Goal: Task Accomplishment & Management: Use online tool/utility

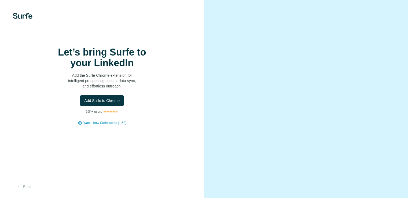
click at [104, 103] on span "Add Surfe to Chrome" at bounding box center [101, 100] width 35 height 5
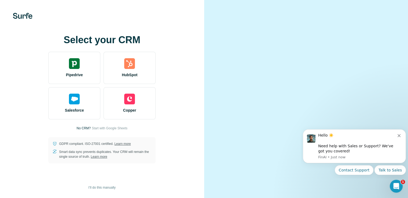
click at [359, 56] on video at bounding box center [306, 99] width 174 height 87
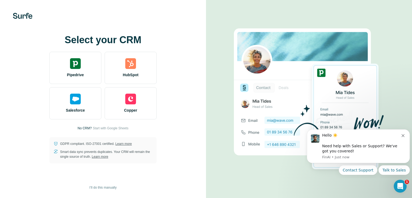
click at [72, 68] on img at bounding box center [75, 63] width 11 height 11
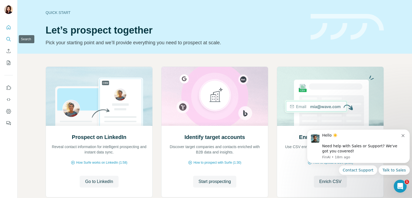
click at [9, 39] on icon "Search" at bounding box center [8, 39] width 5 height 5
click at [9, 40] on icon "Search" at bounding box center [8, 39] width 5 height 5
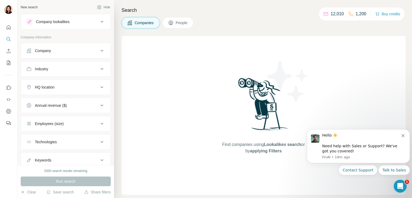
click at [99, 52] on icon at bounding box center [102, 51] width 6 height 6
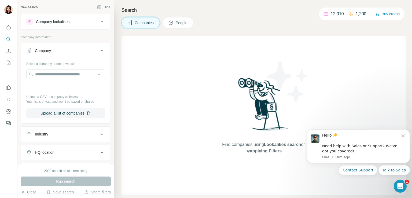
click at [99, 53] on icon at bounding box center [102, 51] width 6 height 6
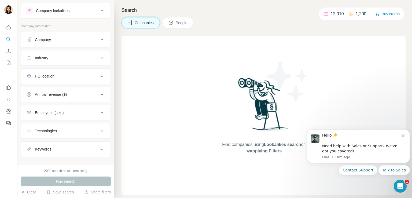
scroll to position [17, 0]
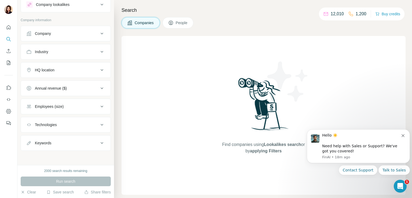
click at [234, 23] on div "Companies People" at bounding box center [264, 22] width 284 height 11
